Goal: Information Seeking & Learning: Learn about a topic

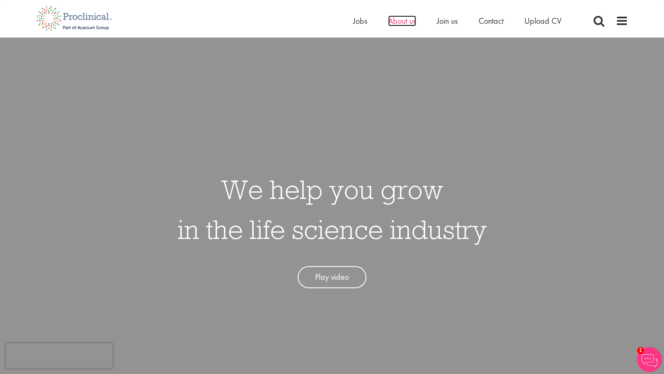
click at [403, 22] on span "About us" at bounding box center [402, 20] width 28 height 11
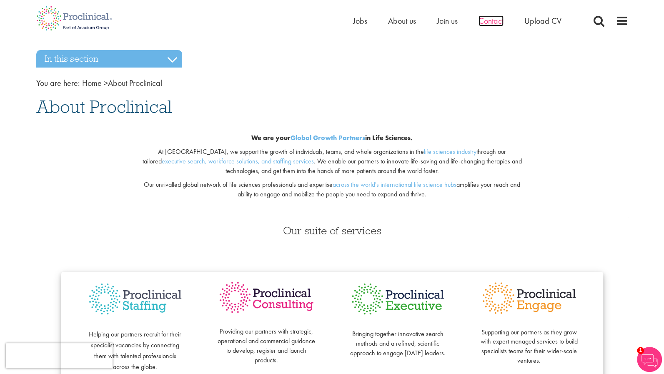
click at [483, 24] on span "Contact" at bounding box center [490, 20] width 25 height 11
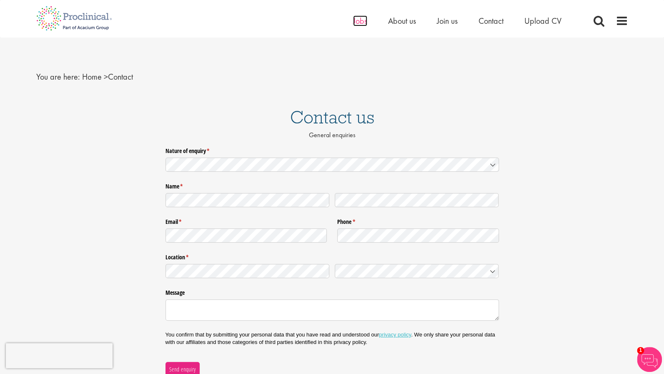
click at [362, 20] on span "Jobs" at bounding box center [360, 20] width 14 height 11
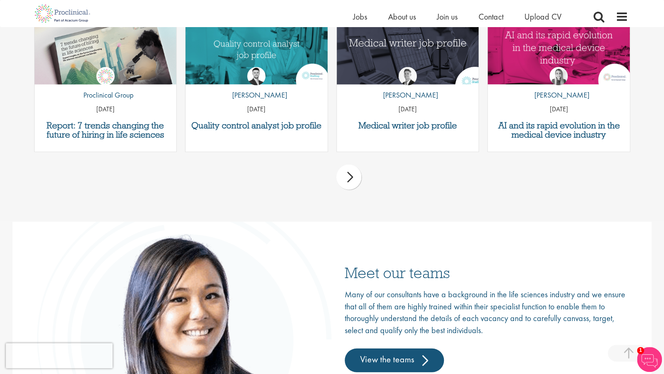
scroll to position [1250, 0]
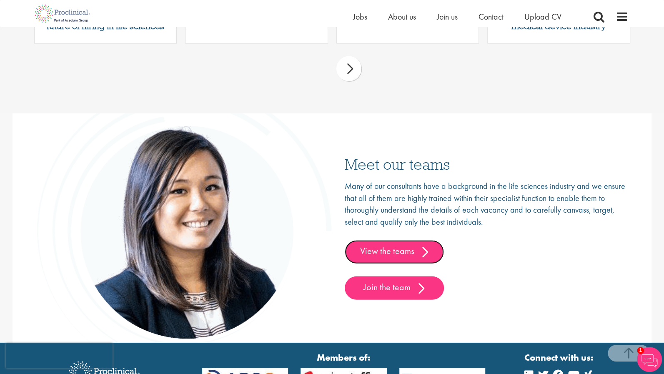
click at [403, 245] on link "View the teams" at bounding box center [394, 251] width 99 height 23
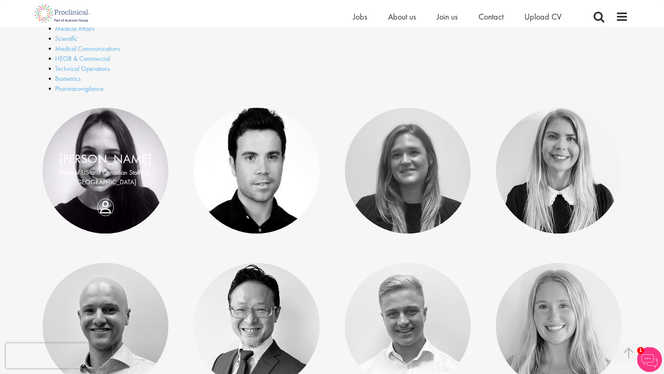
scroll to position [333, 0]
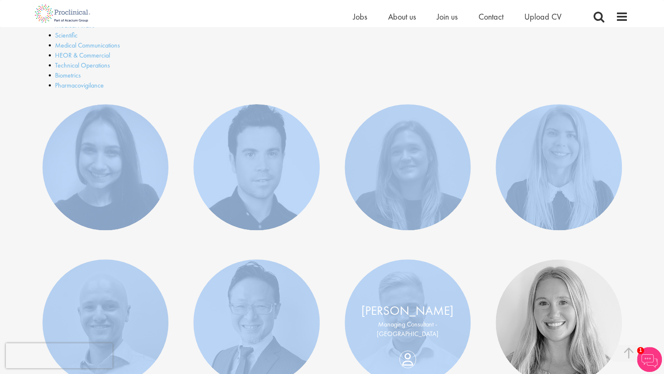
drag, startPoint x: 28, startPoint y: 105, endPoint x: 380, endPoint y: 291, distance: 398.2
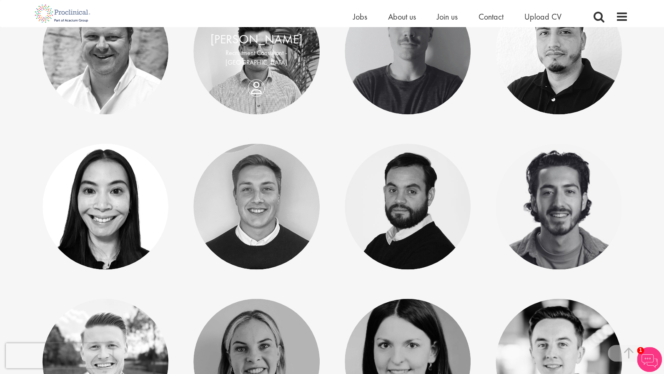
scroll to position [917, 0]
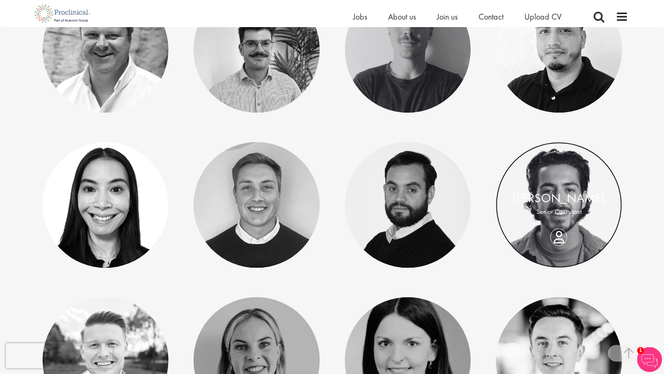
drag, startPoint x: 536, startPoint y: 220, endPoint x: 550, endPoint y: 224, distance: 14.8
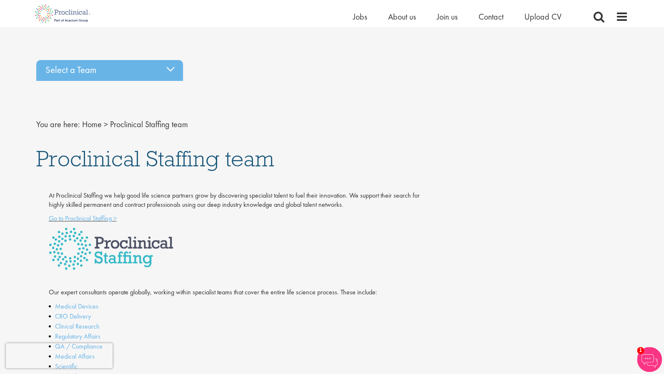
scroll to position [0, 0]
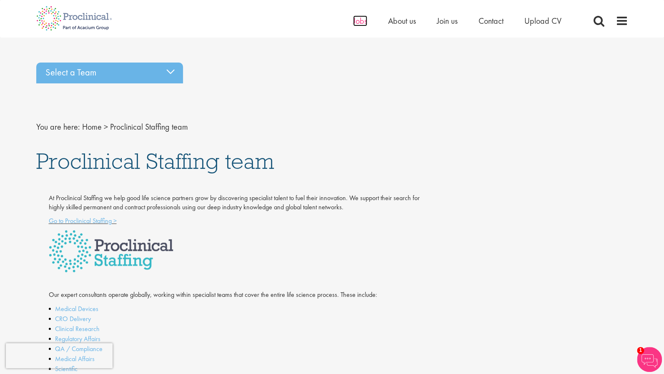
click at [359, 18] on span "Jobs" at bounding box center [360, 20] width 14 height 11
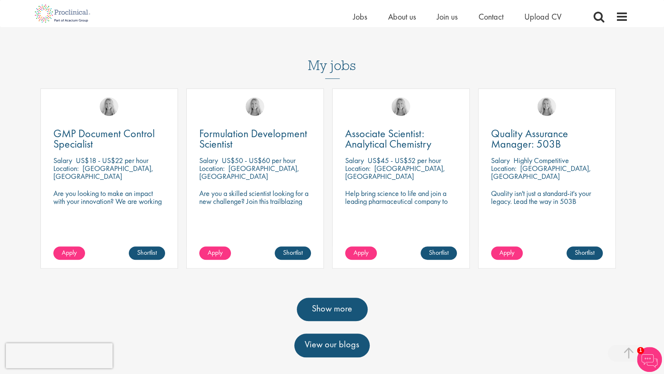
scroll to position [250, 0]
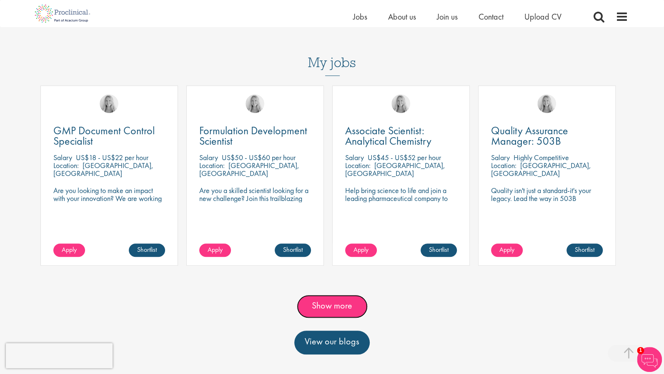
click at [330, 295] on link "Show more" at bounding box center [332, 306] width 71 height 23
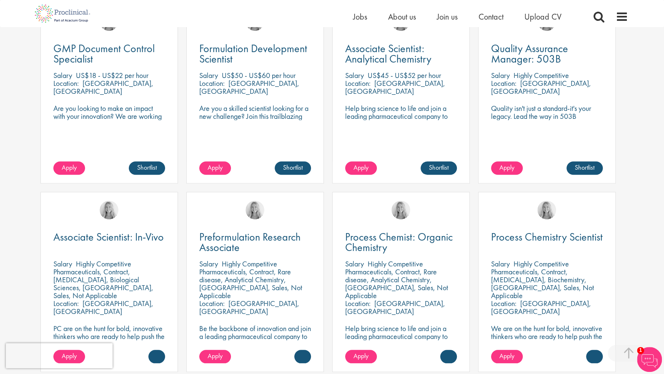
scroll to position [292, 0]
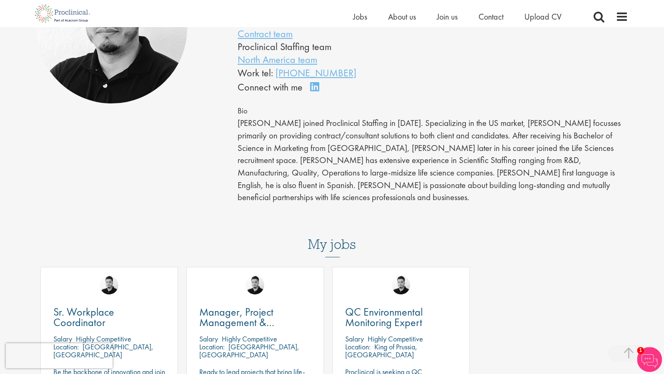
scroll to position [208, 0]
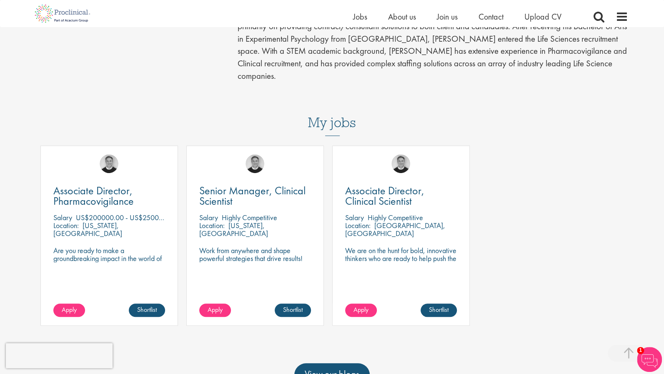
scroll to position [250, 0]
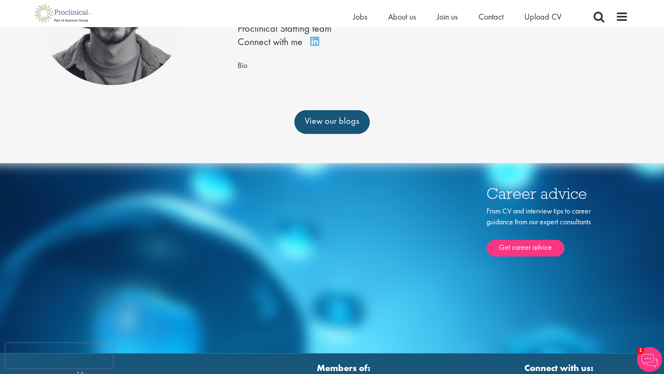
scroll to position [167, 0]
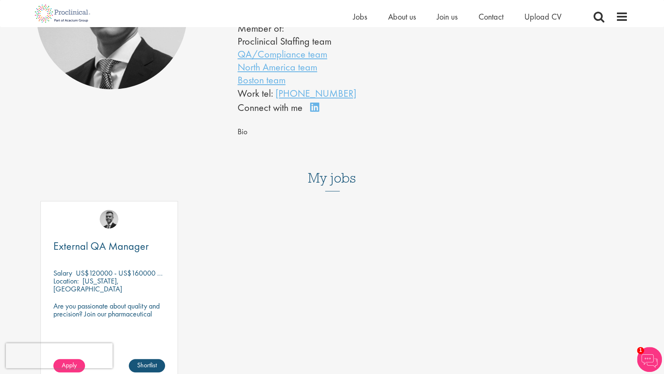
scroll to position [167, 0]
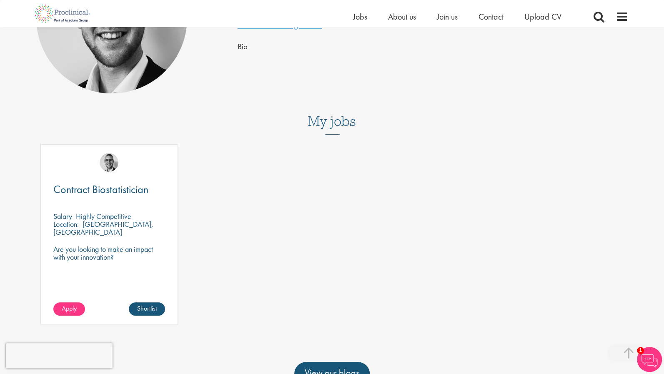
scroll to position [42, 0]
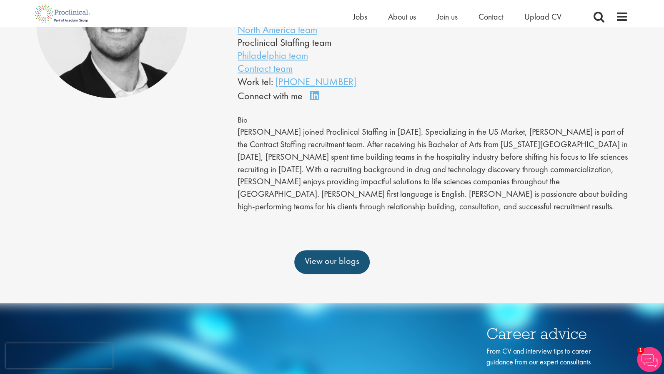
scroll to position [125, 0]
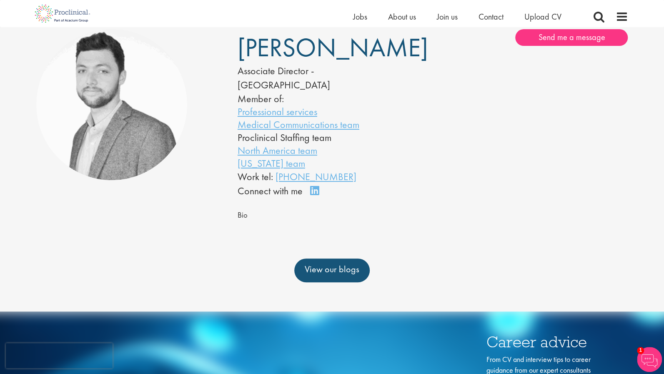
scroll to position [42, 0]
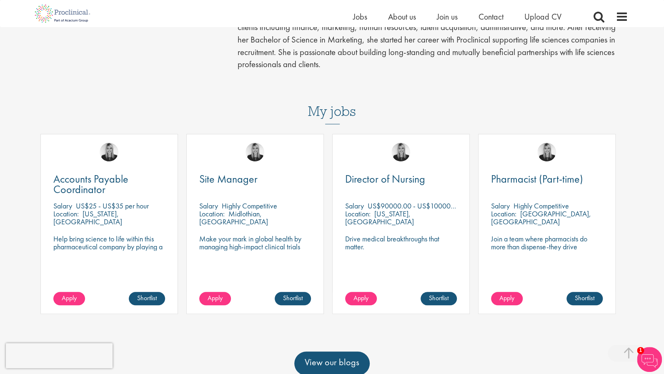
scroll to position [333, 0]
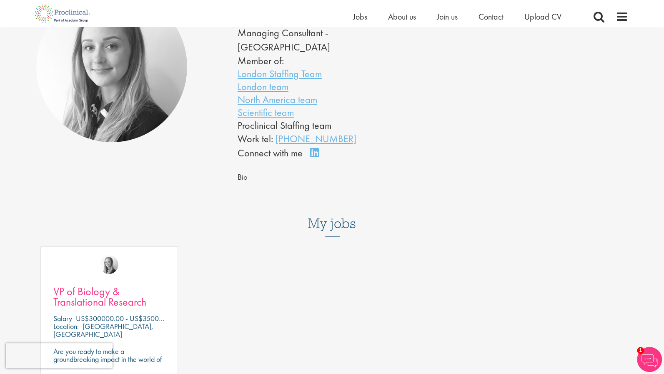
scroll to position [42, 0]
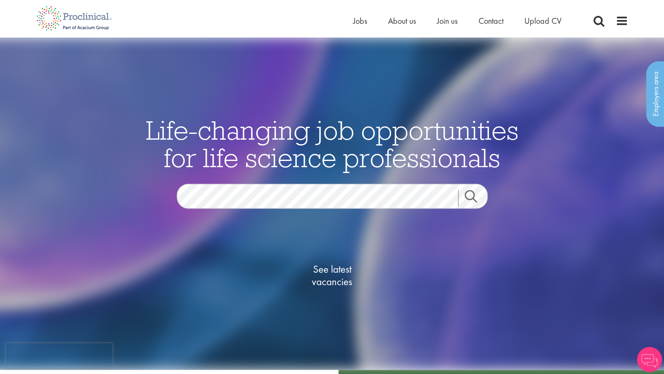
click at [475, 200] on link "Search" at bounding box center [476, 198] width 36 height 17
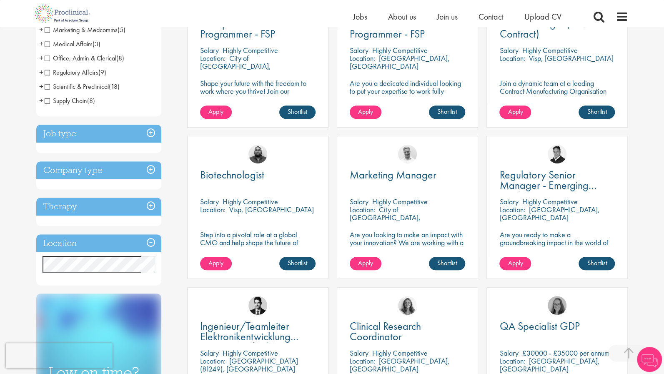
scroll to position [208, 0]
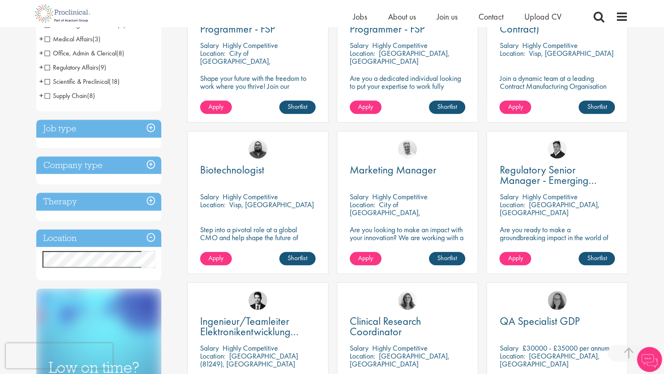
click at [149, 236] on h3 "Location" at bounding box center [98, 238] width 125 height 18
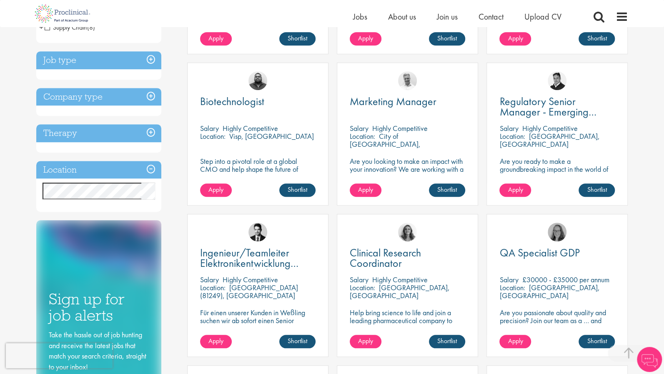
scroll to position [292, 0]
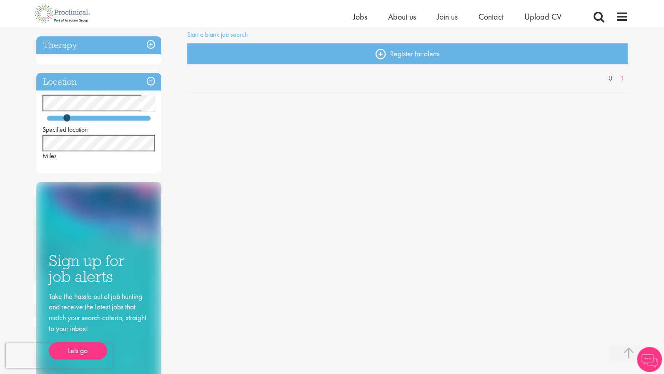
scroll to position [167, 0]
click at [76, 12] on img at bounding box center [62, 13] width 65 height 27
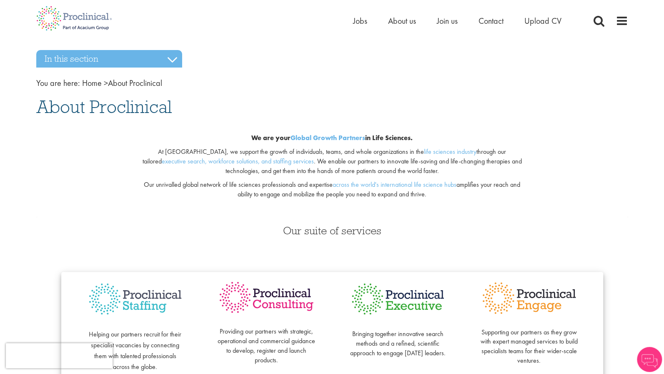
click at [112, 108] on span "About Proclinical" at bounding box center [103, 106] width 135 height 23
copy span "Proclinical"
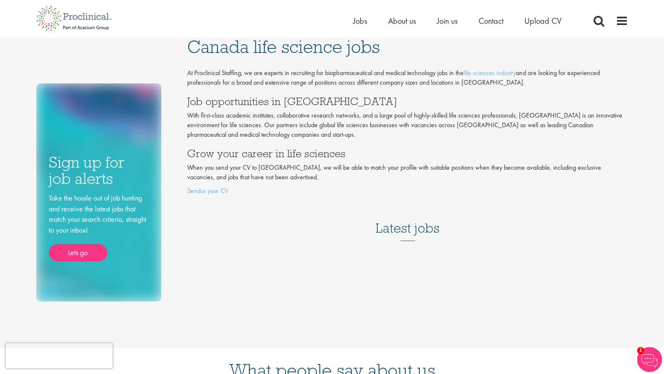
click at [398, 235] on h3 "Latest jobs" at bounding box center [408, 220] width 64 height 41
click at [496, 20] on span "Contact" at bounding box center [490, 20] width 25 height 11
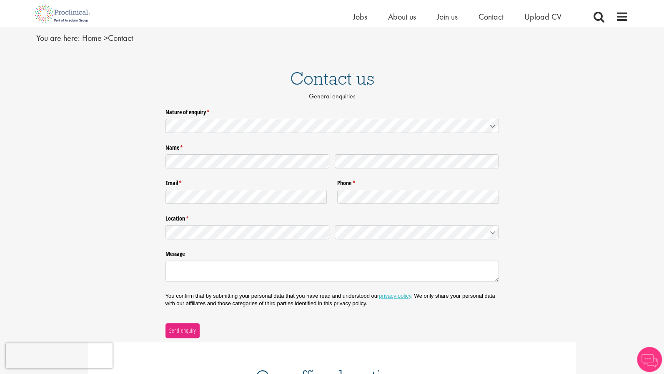
scroll to position [208, 0]
